Goal: Transaction & Acquisition: Book appointment/travel/reservation

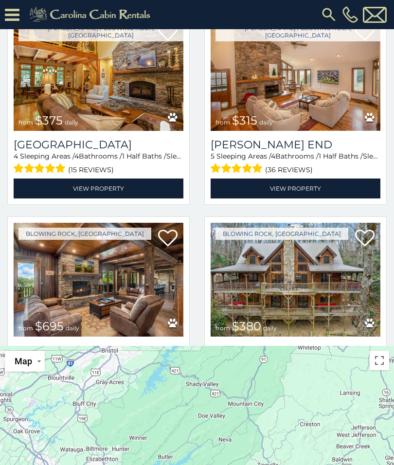
click at [287, 85] on img at bounding box center [296, 74] width 170 height 114
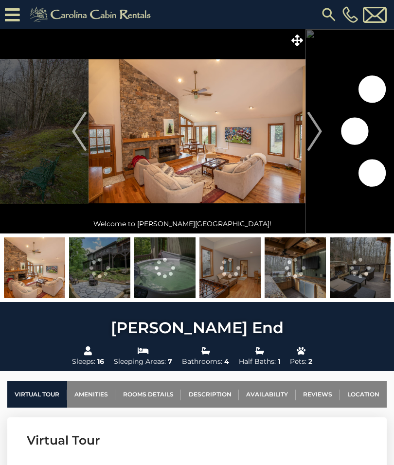
click at [309, 136] on img "Next" at bounding box center [314, 131] width 15 height 39
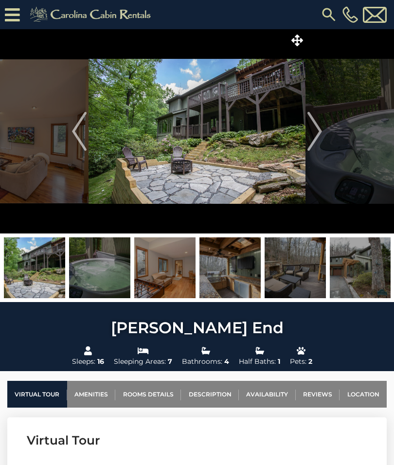
click at [307, 130] on img "Next" at bounding box center [314, 131] width 15 height 39
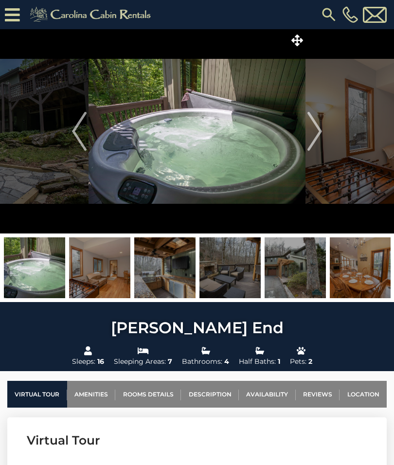
click at [307, 128] on img "Next" at bounding box center [314, 131] width 15 height 39
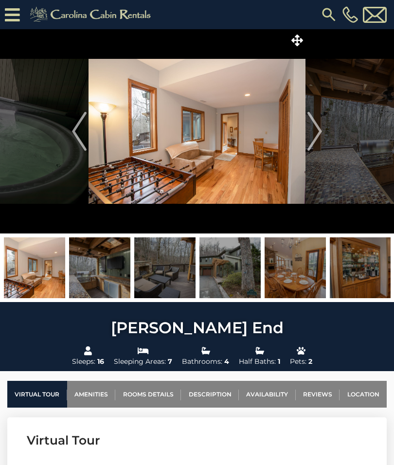
click at [322, 124] on button "Next" at bounding box center [314, 131] width 18 height 204
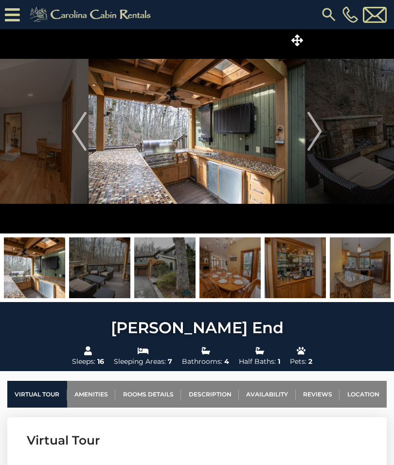
click at [310, 126] on img "Next" at bounding box center [314, 131] width 15 height 39
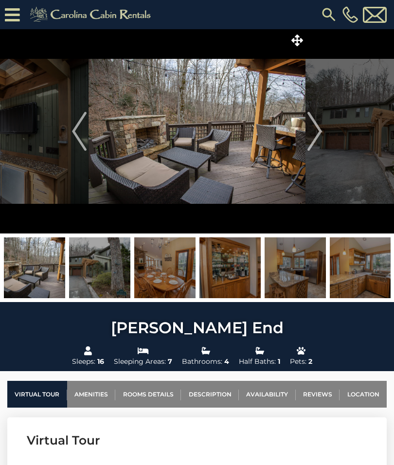
click at [315, 120] on img "Next" at bounding box center [314, 131] width 15 height 39
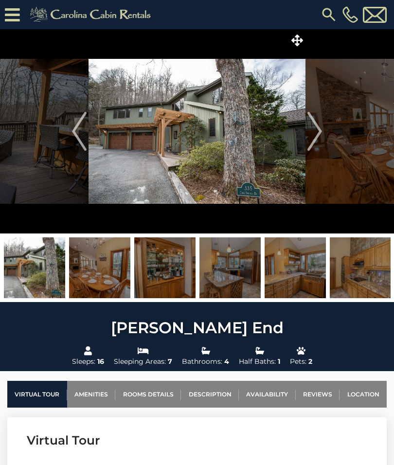
click at [313, 133] on img "Next" at bounding box center [314, 131] width 15 height 39
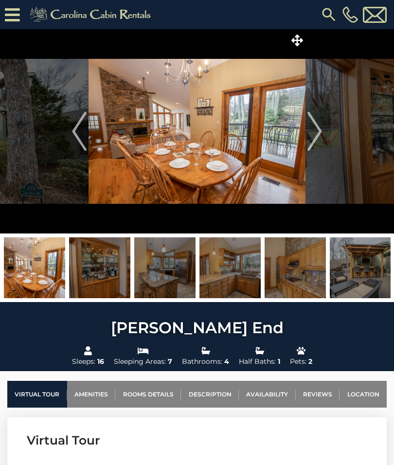
click at [310, 129] on img "Next" at bounding box center [314, 131] width 15 height 39
click at [313, 129] on img "Next" at bounding box center [314, 131] width 15 height 39
click at [315, 135] on img "Next" at bounding box center [314, 131] width 15 height 39
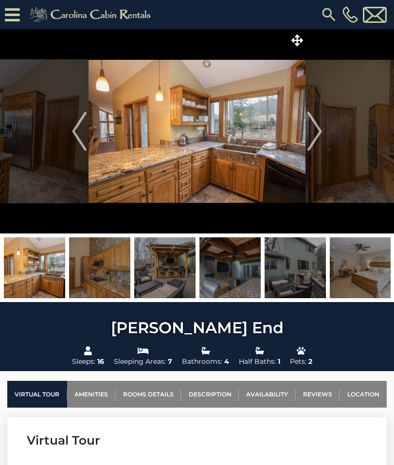
click at [310, 129] on img "Next" at bounding box center [314, 131] width 15 height 39
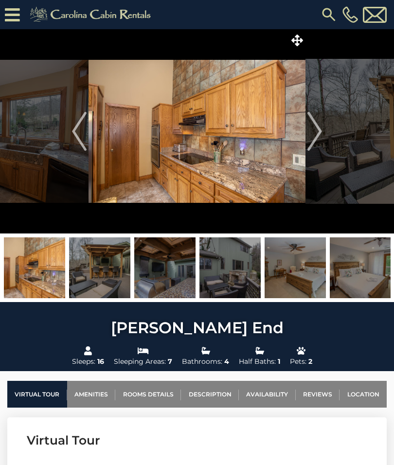
click at [307, 127] on img "Next" at bounding box center [314, 131] width 15 height 39
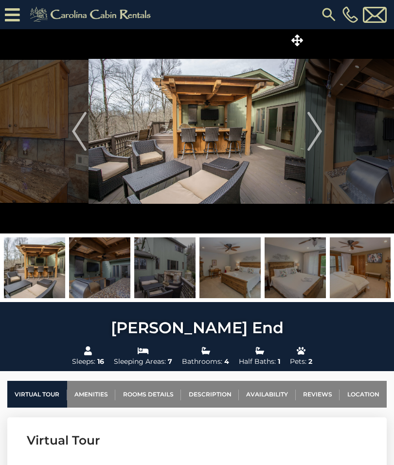
click at [307, 125] on img "Next" at bounding box center [314, 131] width 15 height 39
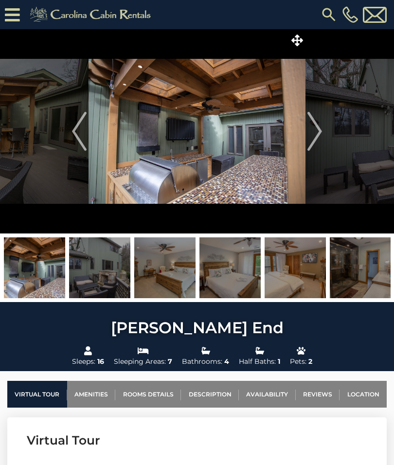
click at [315, 126] on img "Next" at bounding box center [314, 131] width 15 height 39
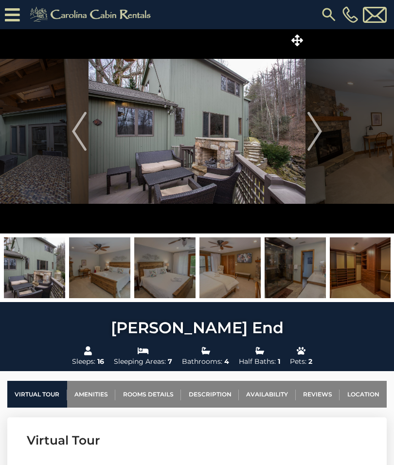
click at [304, 131] on img at bounding box center [196, 131] width 217 height 204
click at [306, 122] on button "Next" at bounding box center [314, 131] width 18 height 204
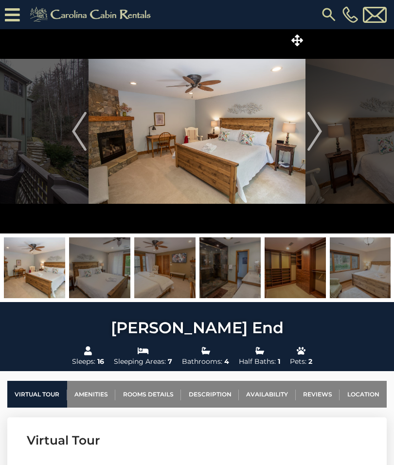
click at [309, 131] on img "Next" at bounding box center [314, 131] width 15 height 39
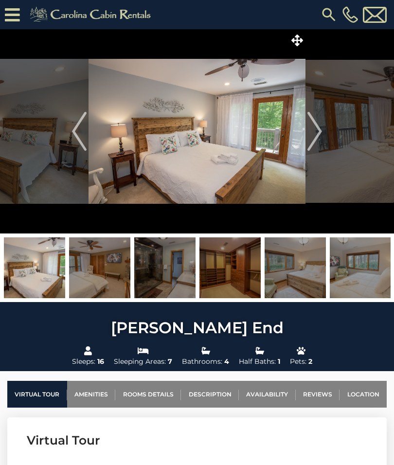
click at [314, 133] on img "Next" at bounding box center [314, 131] width 15 height 39
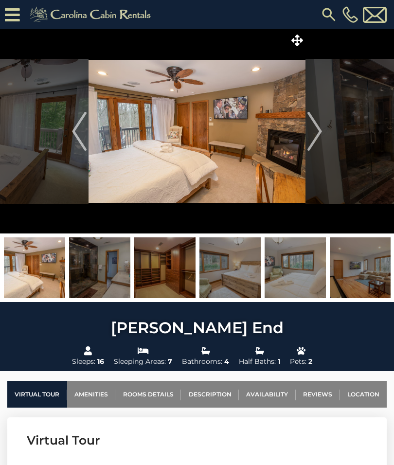
click at [307, 132] on img "Next" at bounding box center [314, 131] width 15 height 39
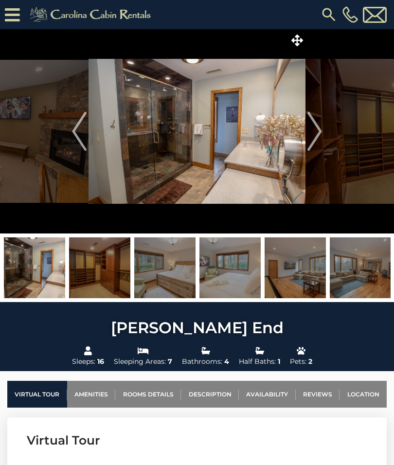
click at [307, 129] on img "Next" at bounding box center [314, 131] width 15 height 39
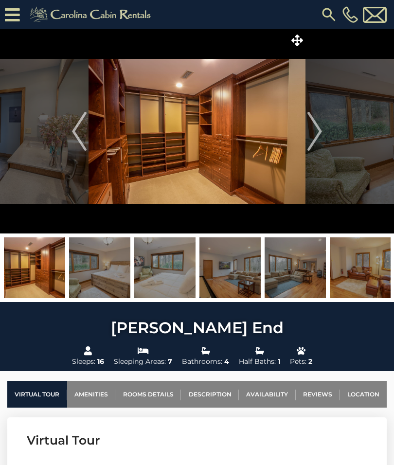
click at [306, 130] on button "Next" at bounding box center [314, 131] width 18 height 204
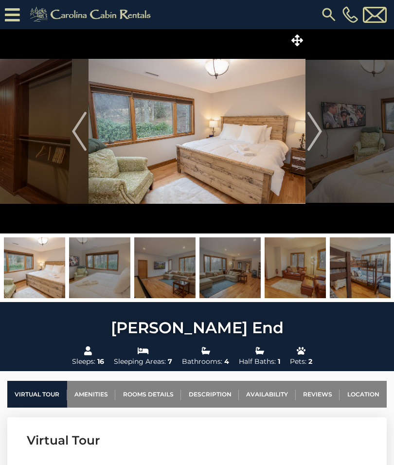
click at [307, 124] on img "Next" at bounding box center [314, 131] width 15 height 39
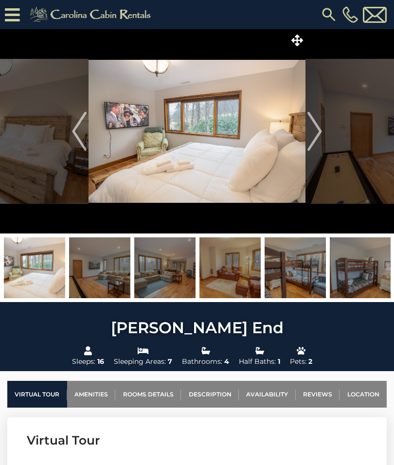
click at [307, 125] on img "Next" at bounding box center [314, 131] width 15 height 39
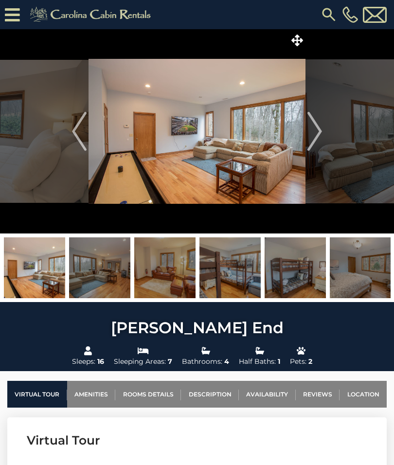
click at [308, 127] on img "Next" at bounding box center [314, 131] width 15 height 39
